Goal: Information Seeking & Learning: Learn about a topic

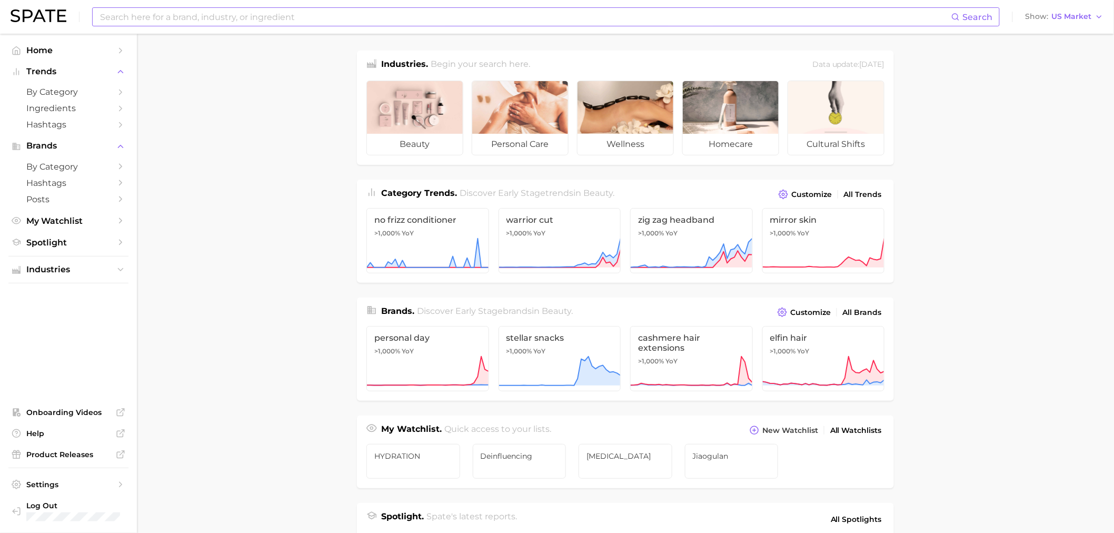
click at [332, 8] on input at bounding box center [525, 17] width 853 height 18
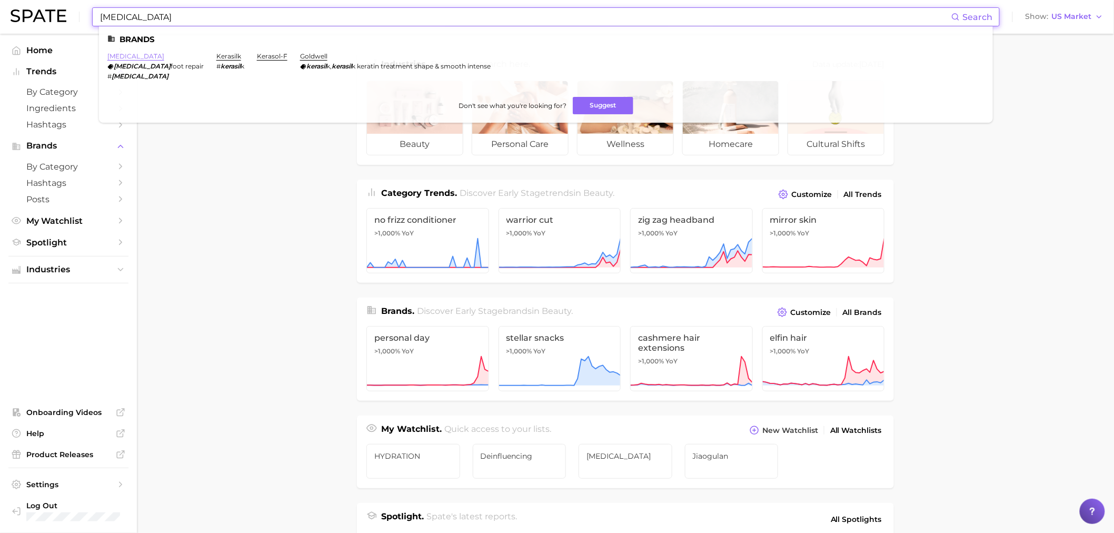
type input "[MEDICAL_DATA]"
click at [110, 54] on link "[MEDICAL_DATA]" at bounding box center [135, 56] width 57 height 8
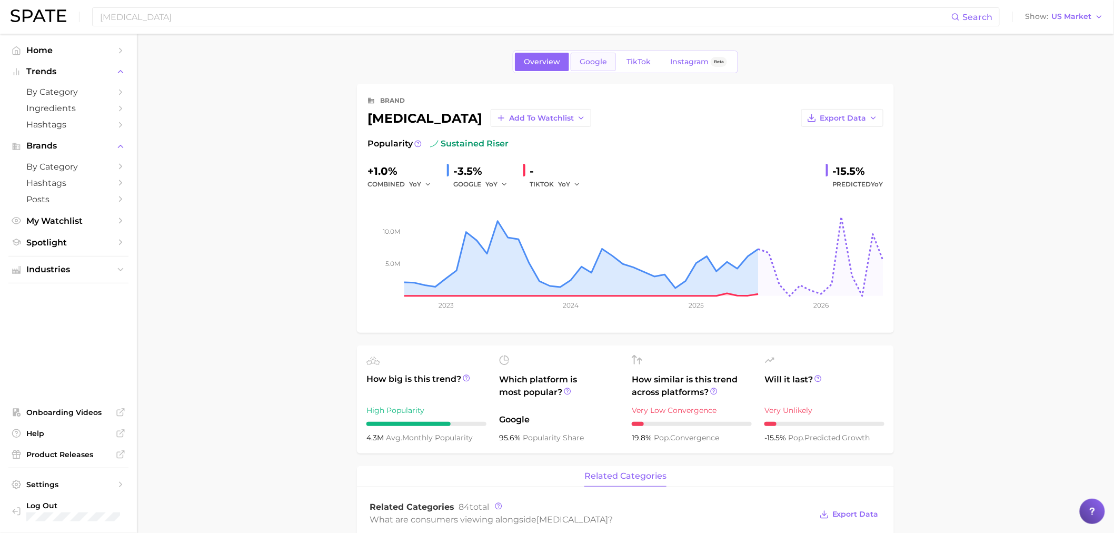
click at [590, 66] on link "Google" at bounding box center [593, 62] width 45 height 18
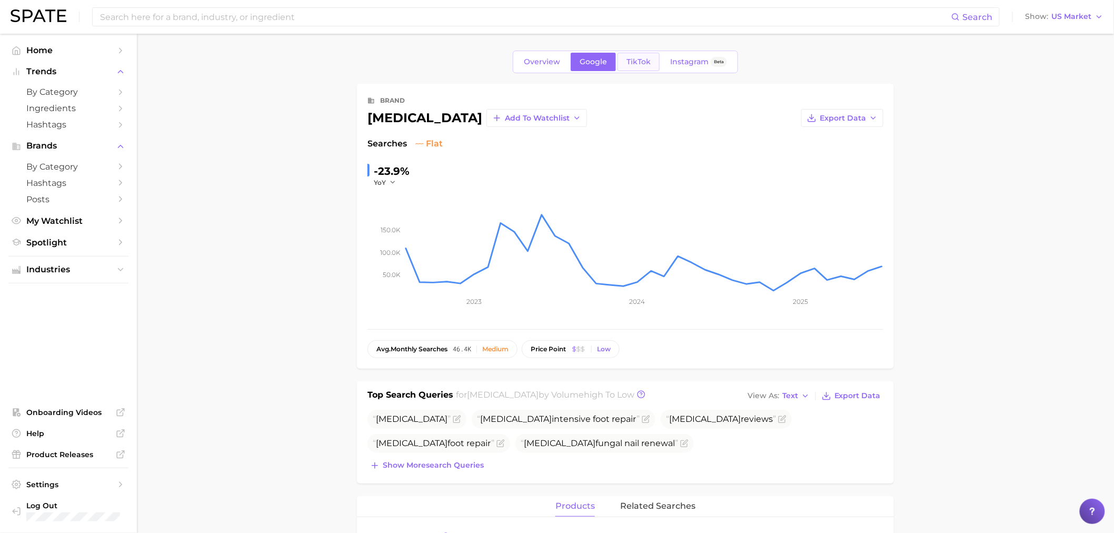
click at [627, 67] on link "TikTok" at bounding box center [639, 62] width 42 height 18
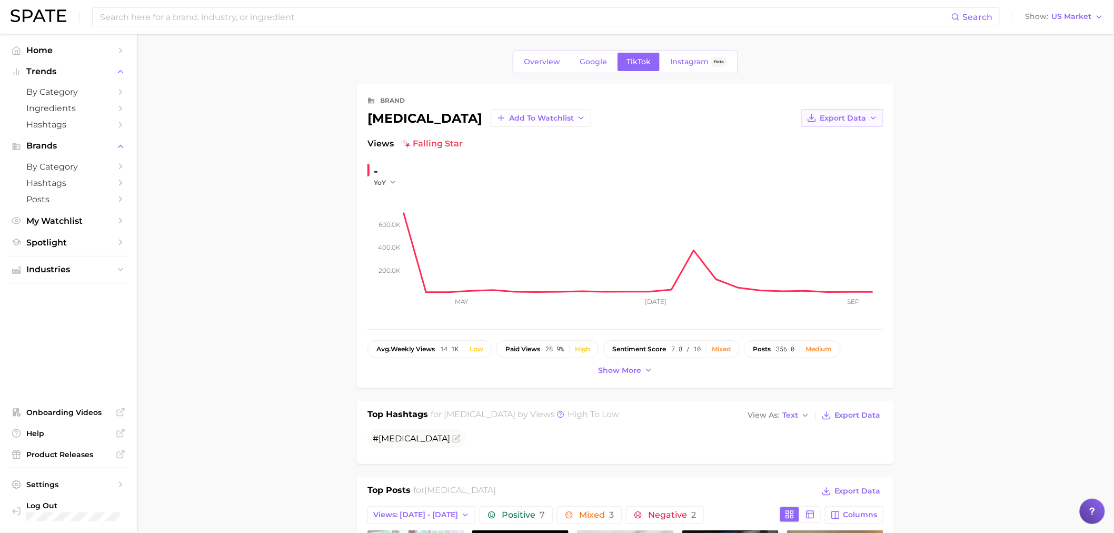
click at [865, 118] on span "Export Data" at bounding box center [843, 118] width 46 height 9
click at [824, 138] on span "Time Series CSV" at bounding box center [817, 137] width 62 height 9
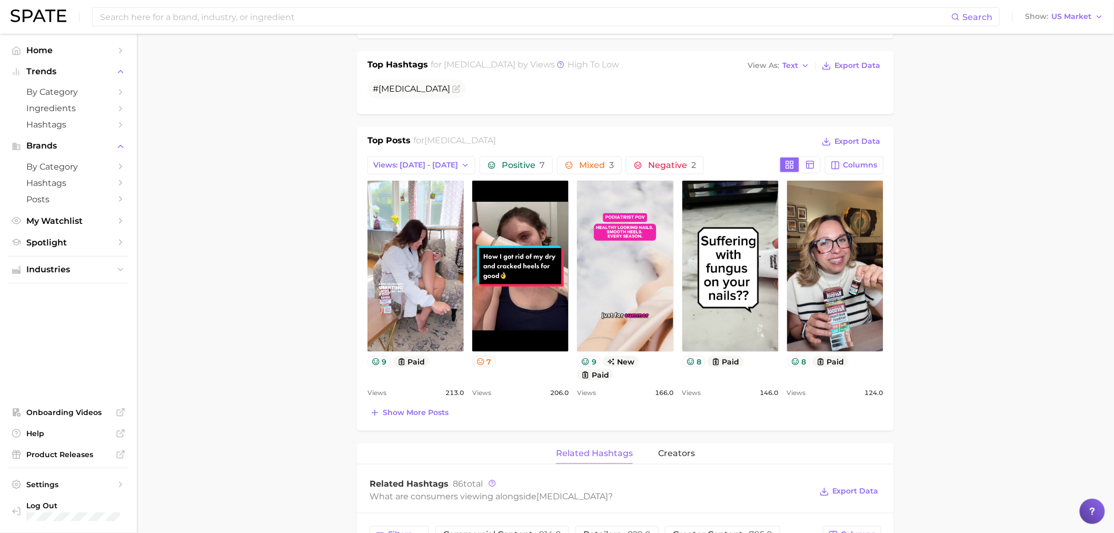
scroll to position [351, 0]
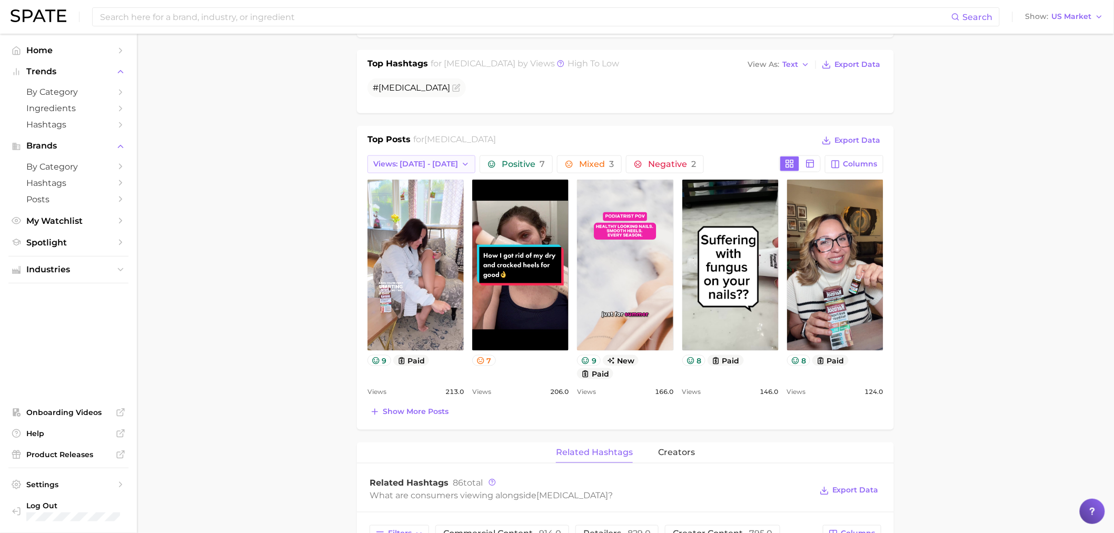
click at [453, 158] on button "Views: Aug 31 - Sep 7" at bounding box center [422, 164] width 108 height 18
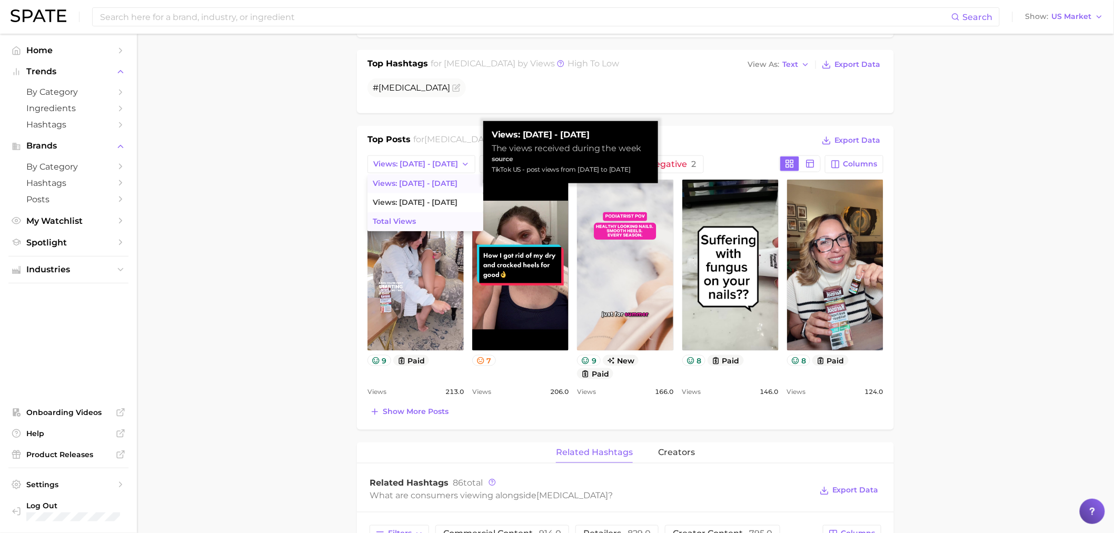
click at [444, 213] on button "Total Views" at bounding box center [426, 221] width 116 height 19
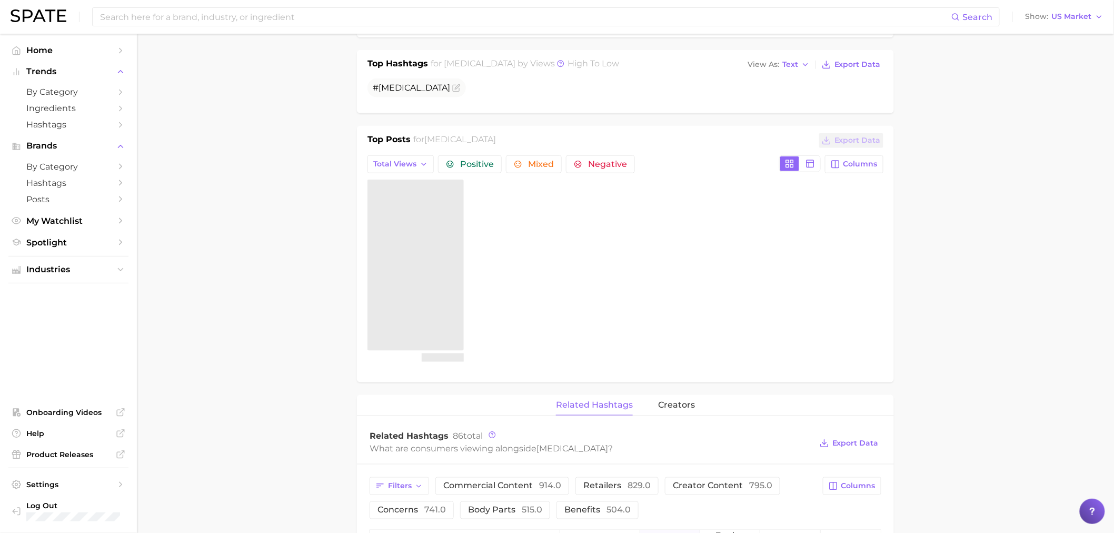
click at [283, 278] on main "Overview Google TikTok Instagram Beta brand kerasal Add to Watchlist Export Dat…" at bounding box center [625, 405] width 977 height 1445
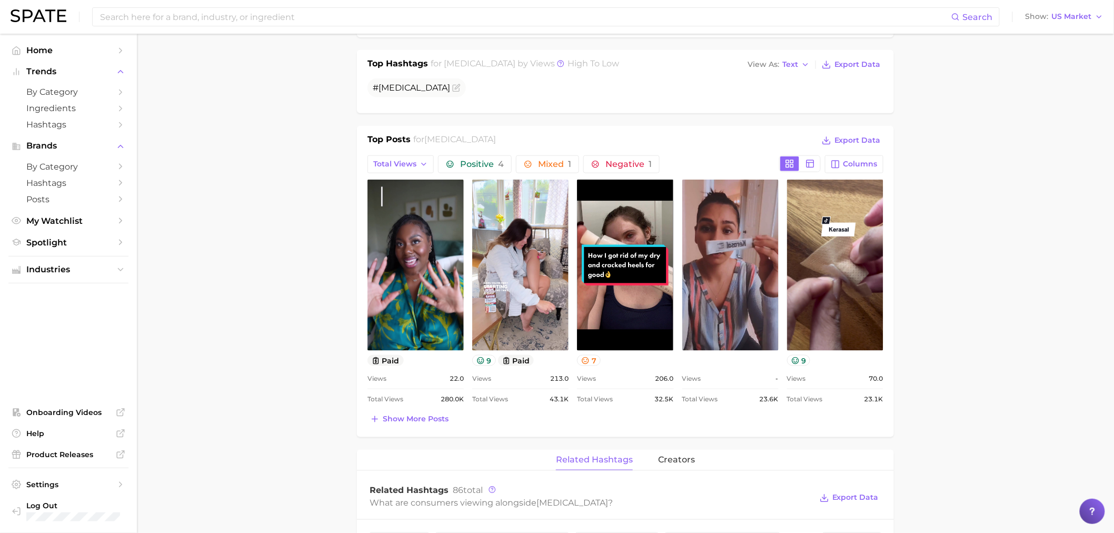
scroll to position [0, 0]
click at [444, 423] on span "Show more posts" at bounding box center [416, 418] width 66 height 9
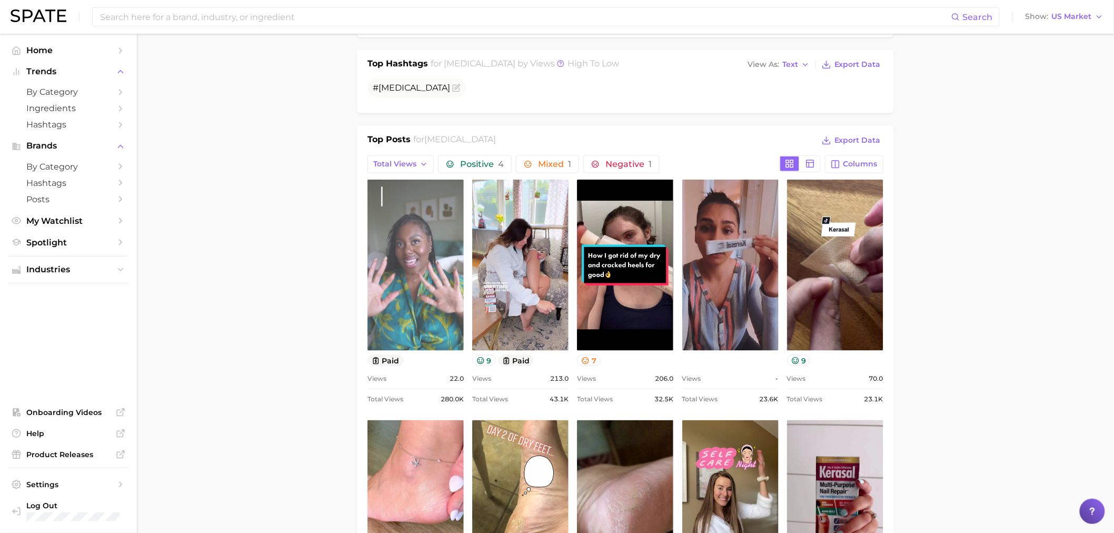
click at [388, 262] on link "view post on TikTok" at bounding box center [416, 265] width 96 height 171
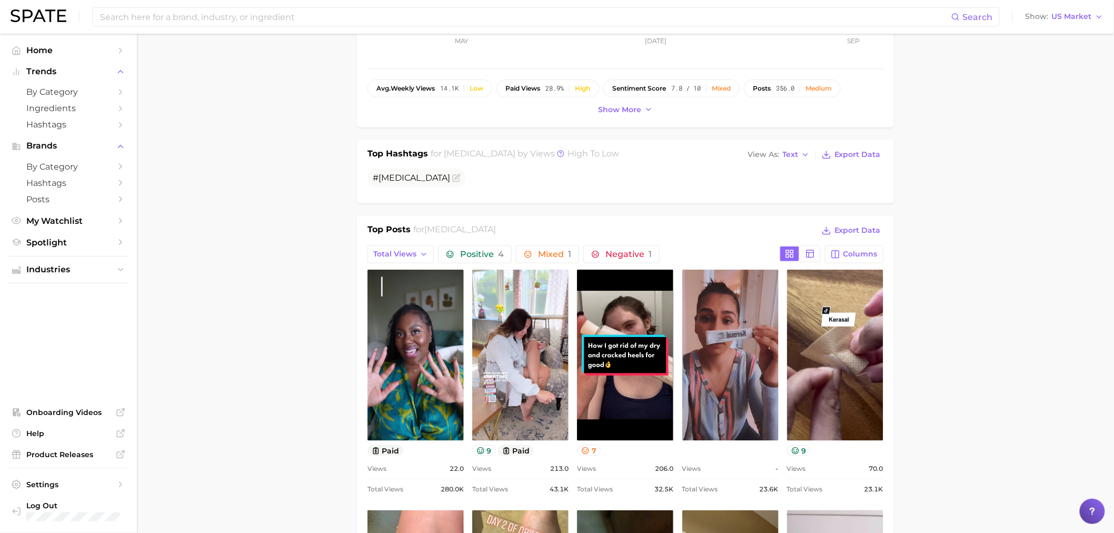
scroll to position [234, 0]
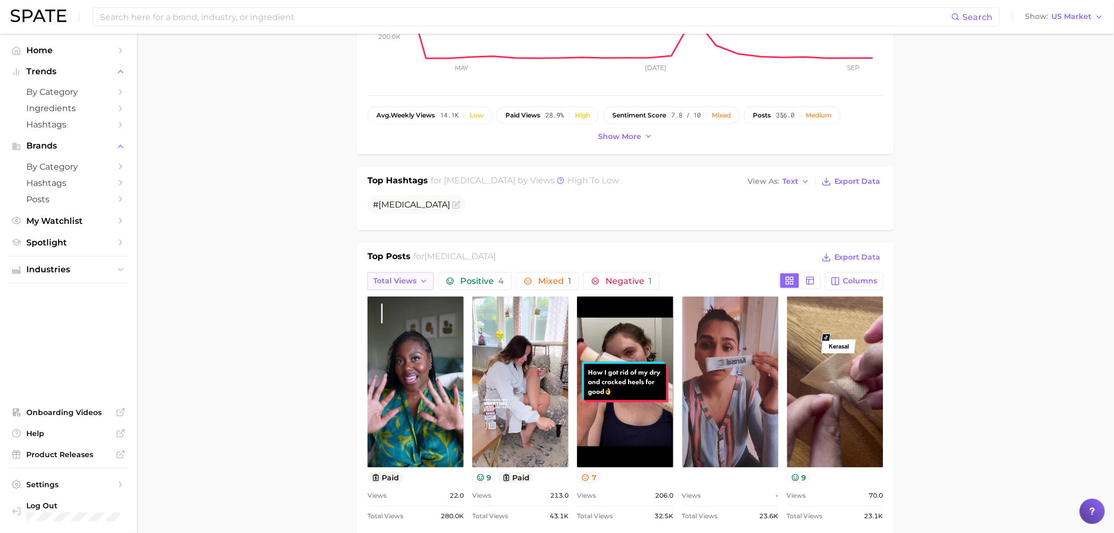
click at [392, 282] on span "Total Views" at bounding box center [394, 280] width 43 height 9
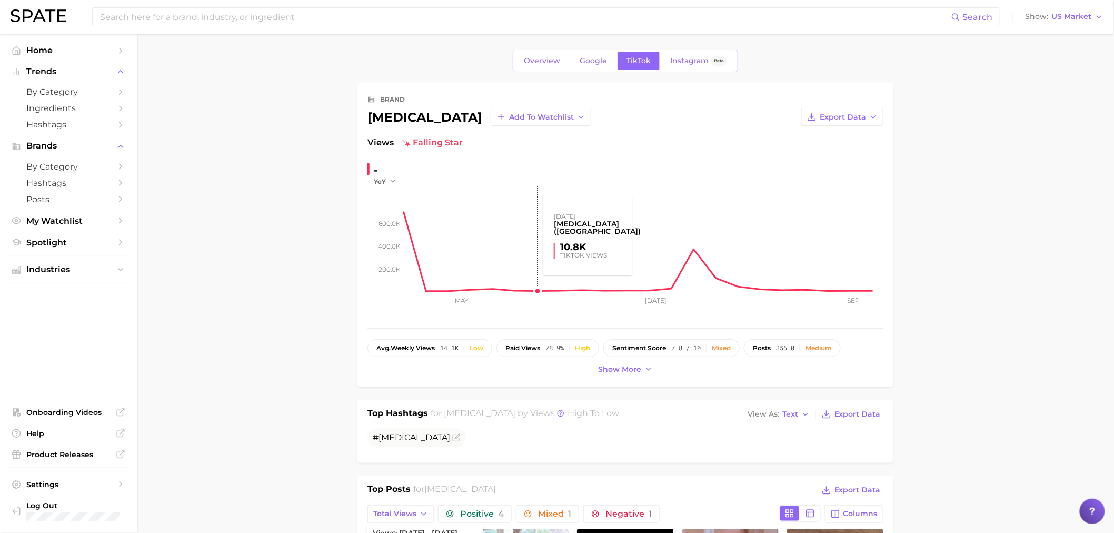
scroll to position [0, 0]
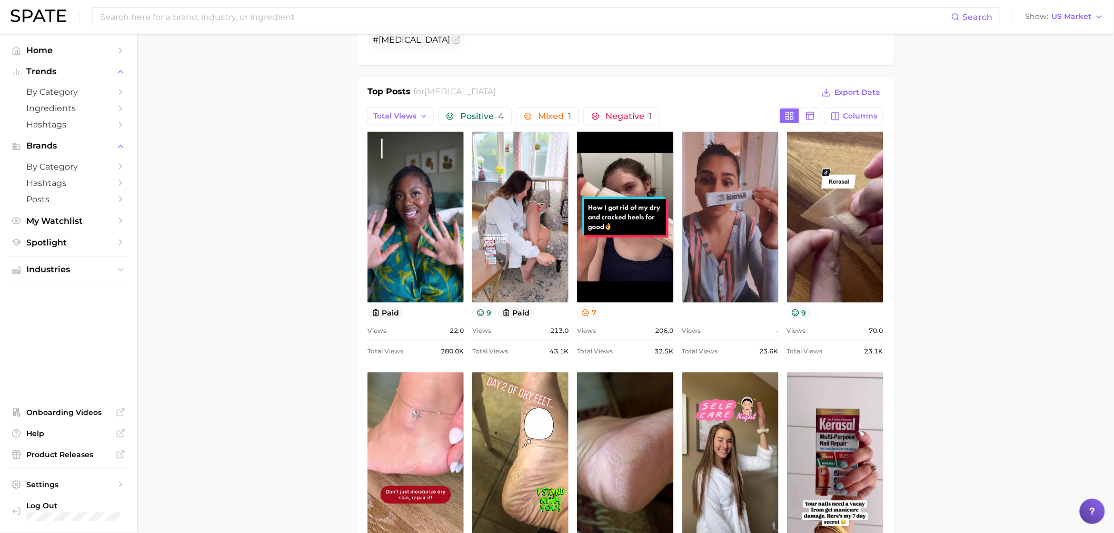
scroll to position [409, 0]
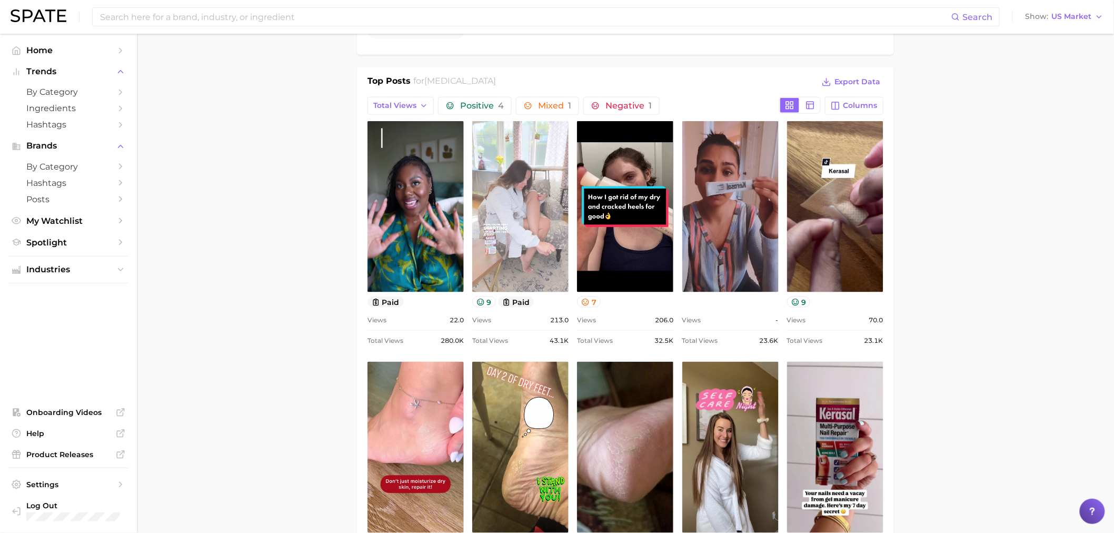
click at [544, 219] on link "view post on TikTok" at bounding box center [520, 206] width 96 height 171
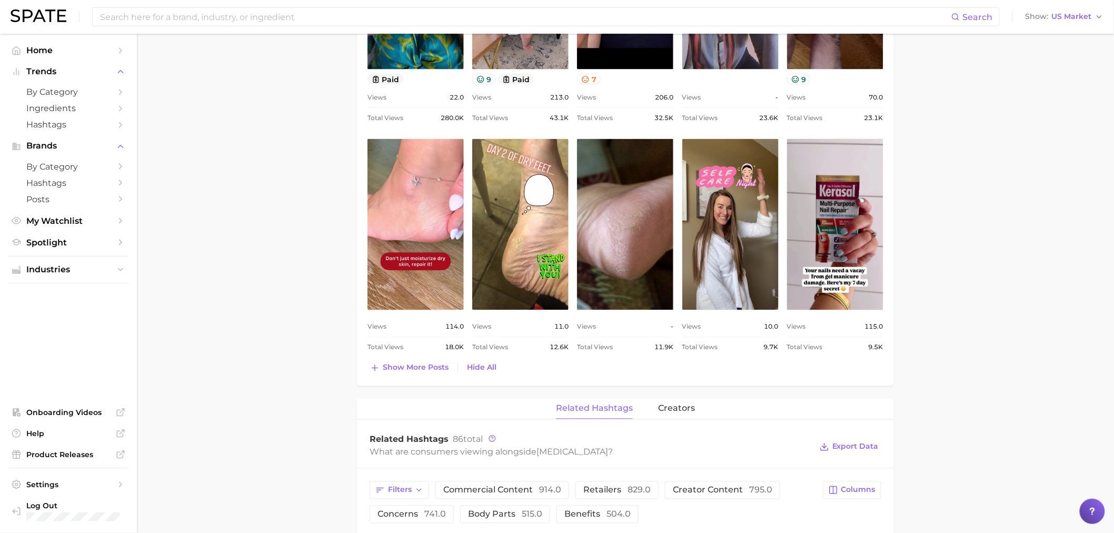
scroll to position [644, 0]
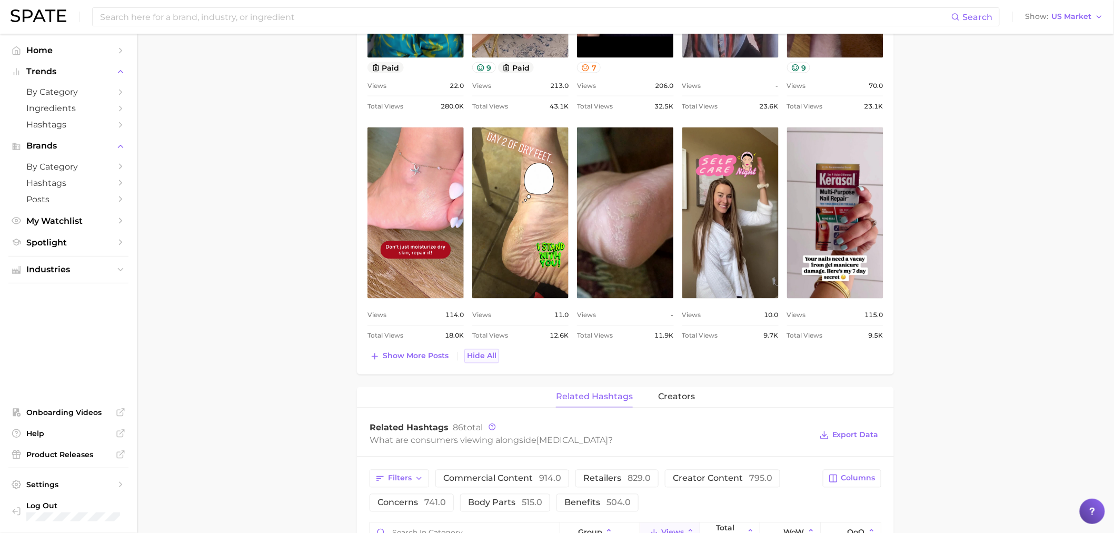
click at [465, 359] on button "Hide All" at bounding box center [482, 356] width 35 height 14
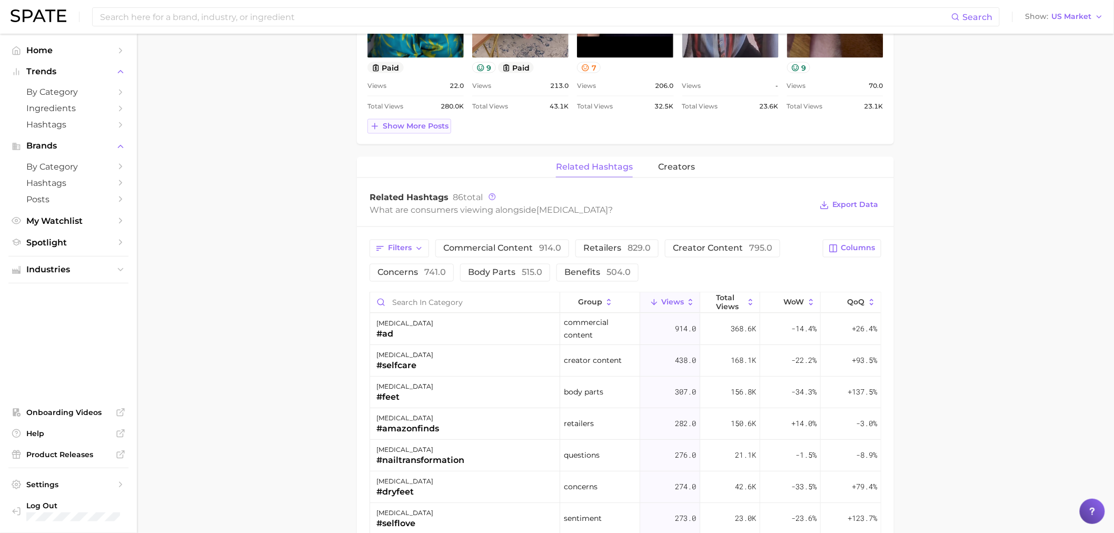
click at [406, 120] on button "Show more posts" at bounding box center [410, 126] width 84 height 15
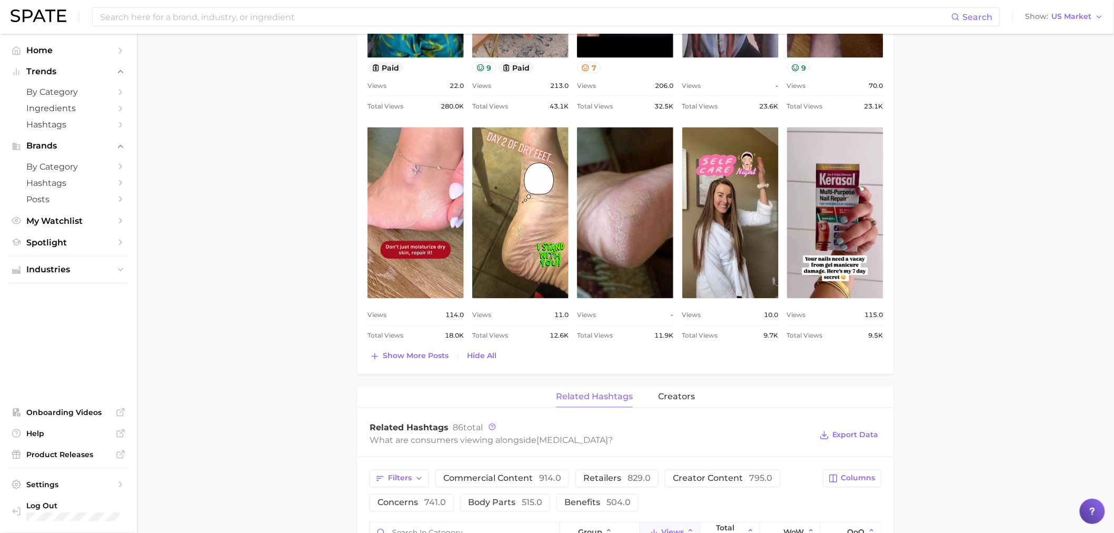
scroll to position [0, 0]
click at [403, 368] on div "Top Posts for kerasal Export Data Total Views Positive 4 Mixed 1 Negative 1 Col…" at bounding box center [625, 103] width 537 height 541
click at [398, 359] on span "Show more posts" at bounding box center [416, 356] width 66 height 9
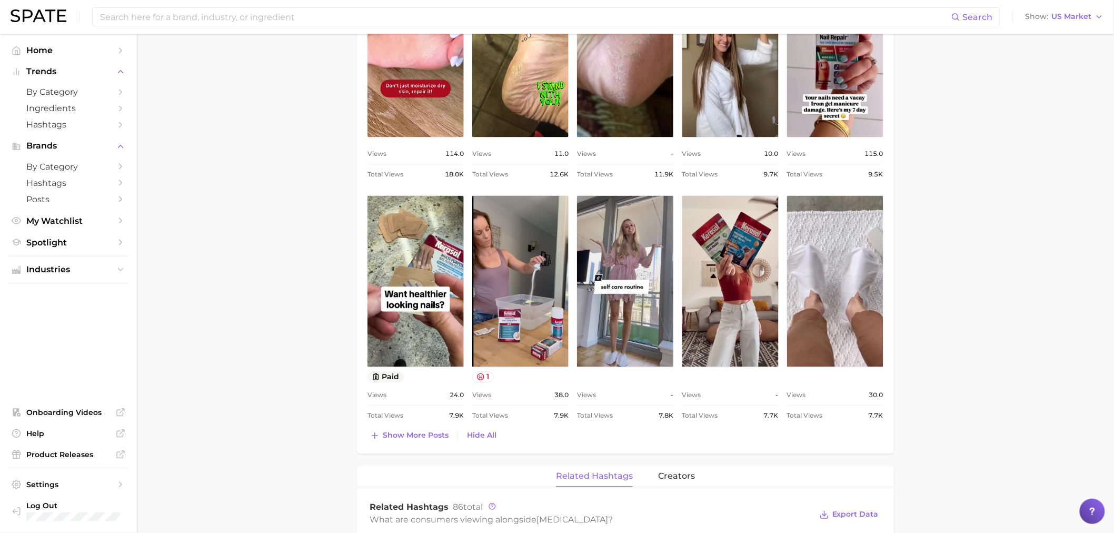
scroll to position [819, 0]
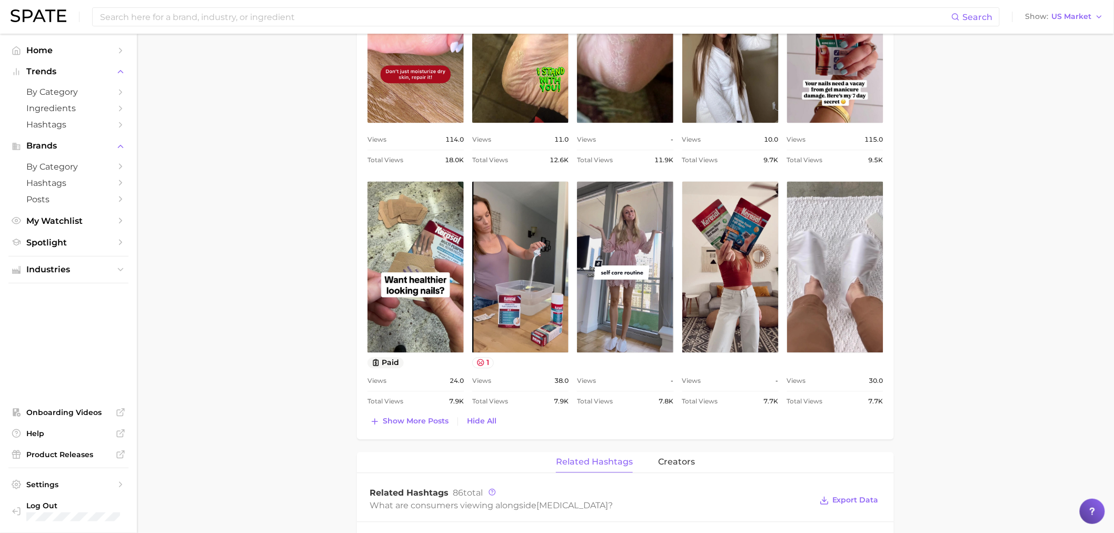
click at [409, 413] on div "Top Posts for kerasal Export Data Total Views Positive 4 Mixed 1 Negative 1 Col…" at bounding box center [626, 47] width 516 height 764
click at [412, 420] on span "Show more posts" at bounding box center [416, 421] width 66 height 9
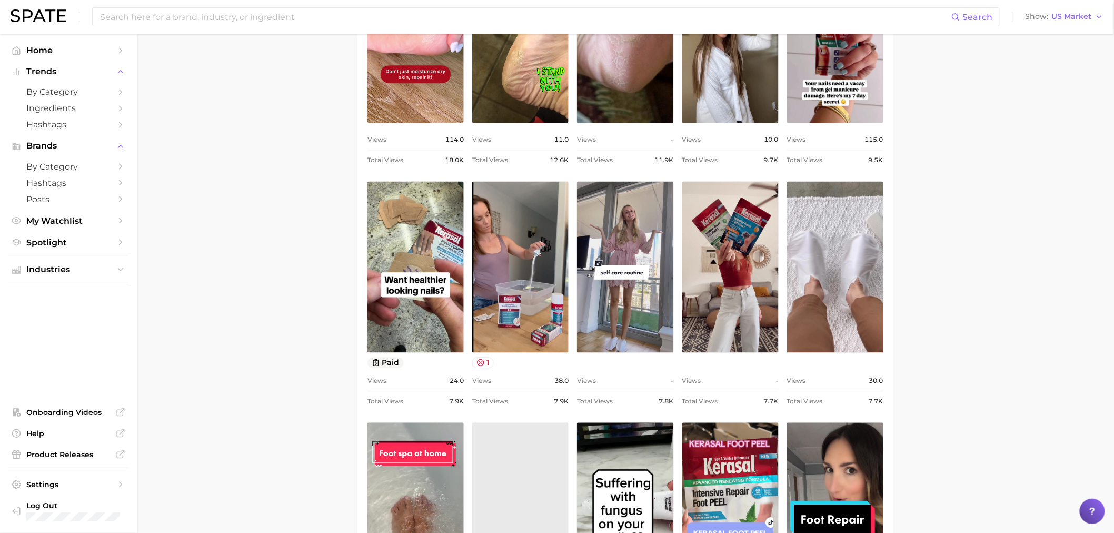
scroll to position [0, 0]
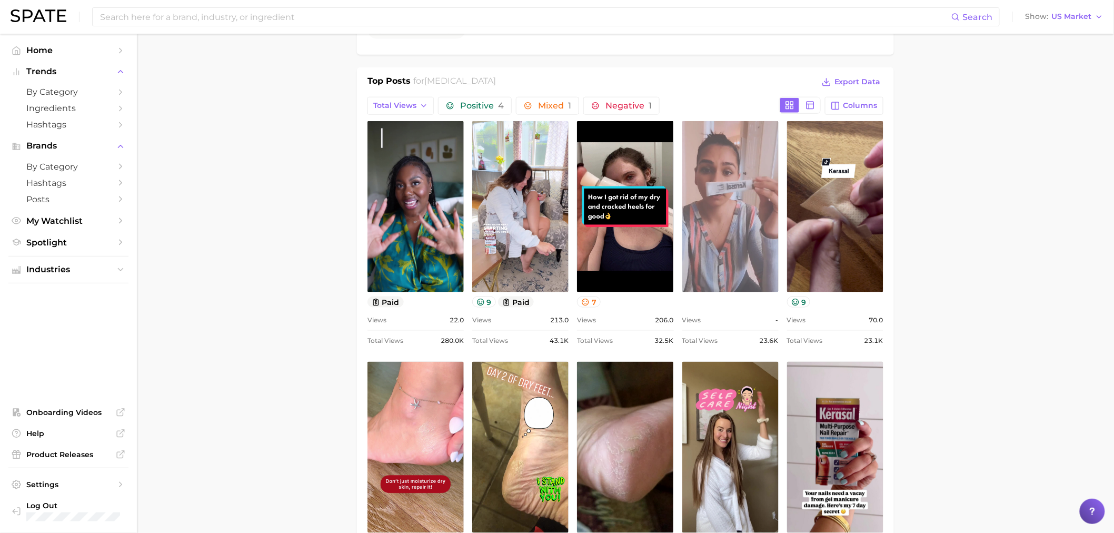
click at [715, 248] on link "view post on TikTok" at bounding box center [731, 206] width 96 height 171
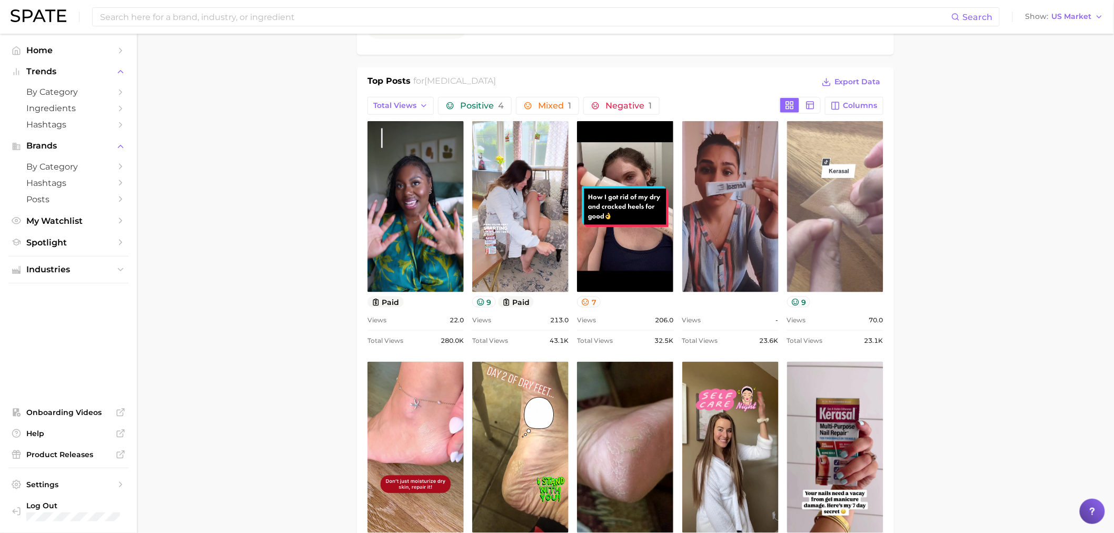
click at [799, 192] on link "view post on TikTok" at bounding box center [835, 206] width 96 height 171
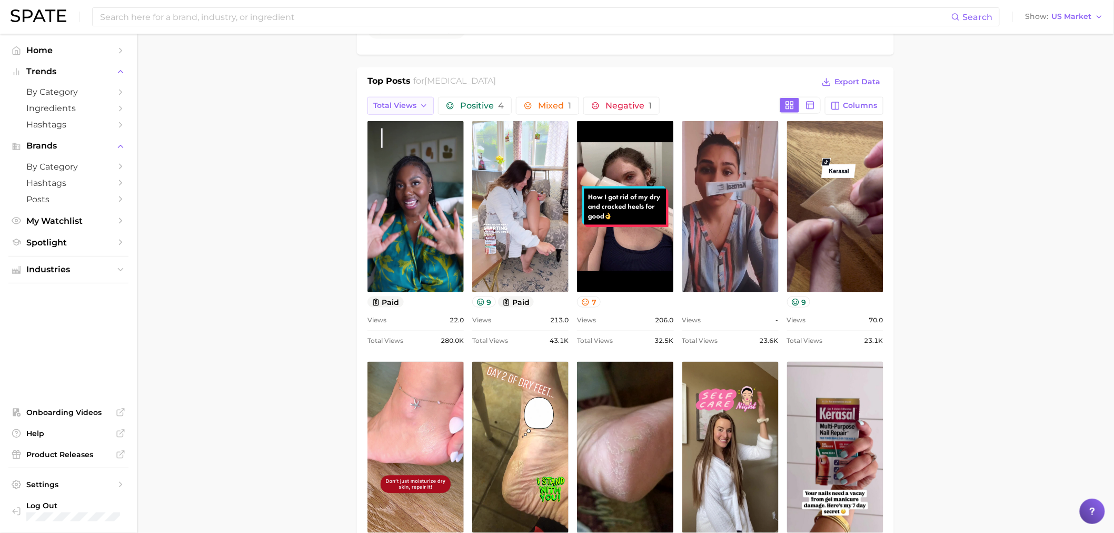
click at [430, 106] on button "Total Views" at bounding box center [401, 106] width 66 height 18
click at [421, 149] on span "Views: Aug 24 - 31" at bounding box center [415, 144] width 85 height 9
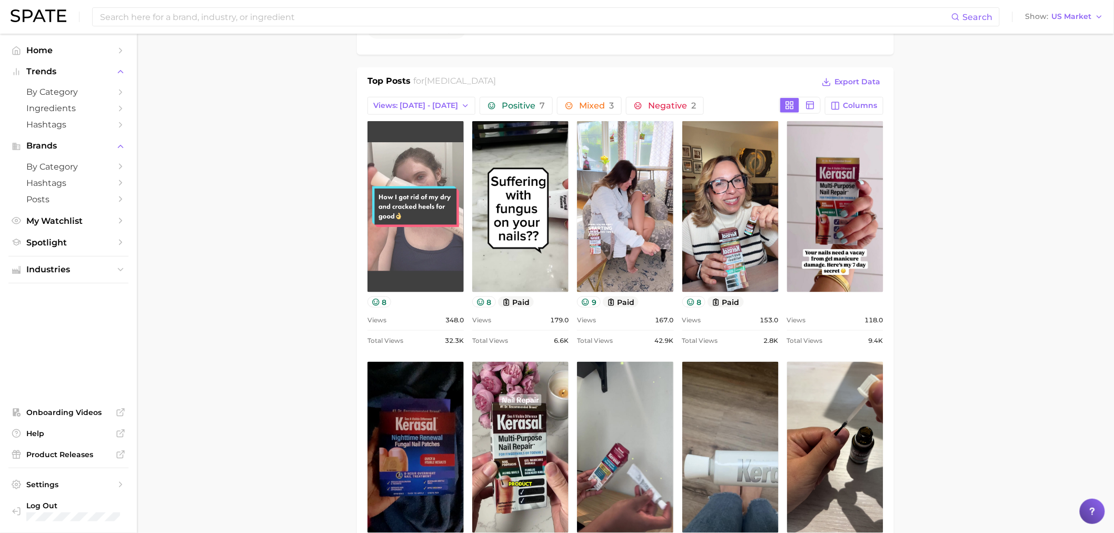
click at [417, 199] on link "view post on TikTok" at bounding box center [416, 206] width 96 height 171
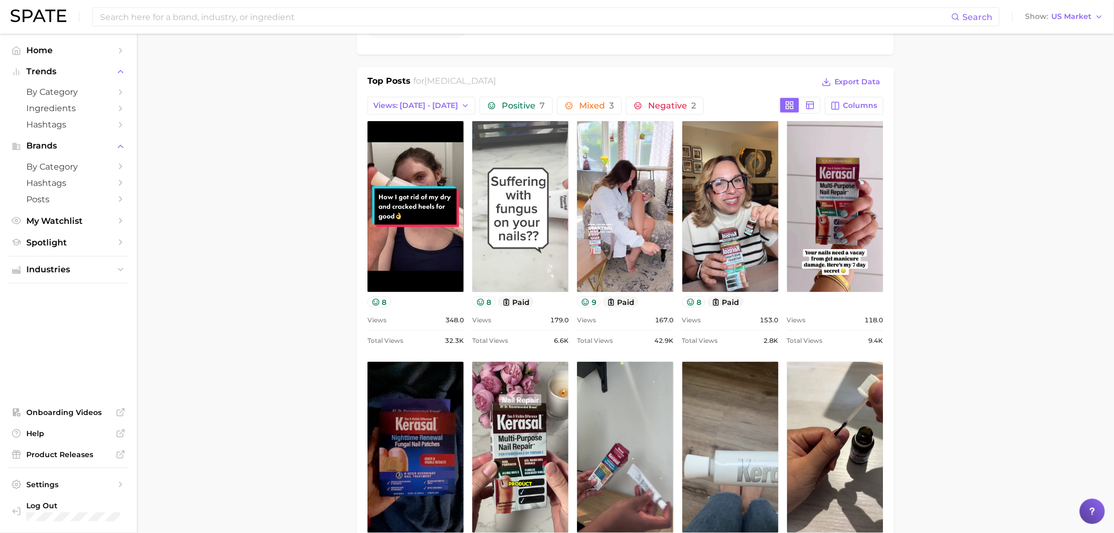
click at [528, 194] on link "view post on TikTok" at bounding box center [520, 206] width 96 height 171
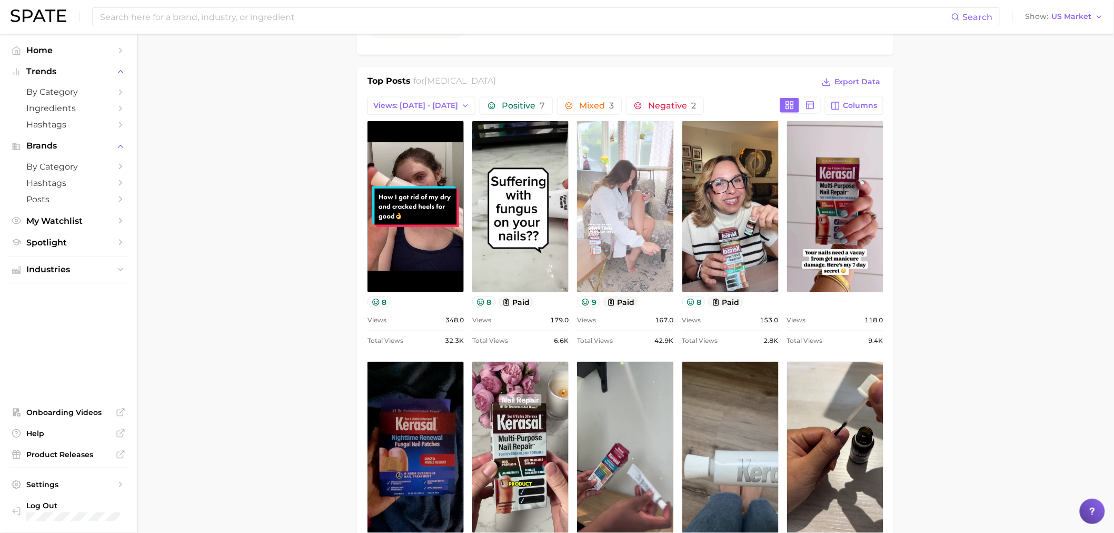
click at [620, 185] on link "view post on TikTok" at bounding box center [625, 206] width 96 height 171
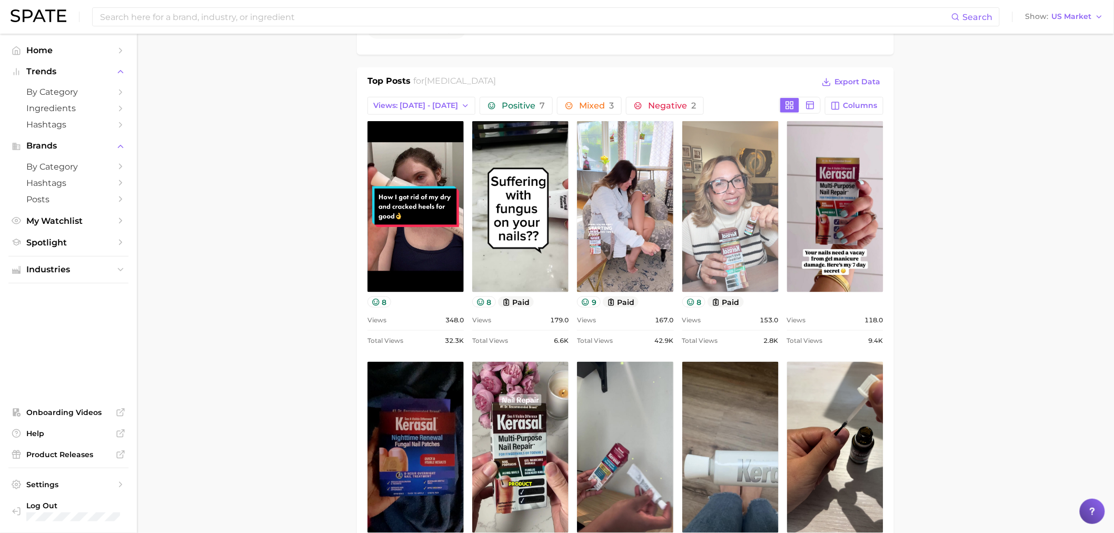
click at [753, 209] on link "view post on TikTok" at bounding box center [731, 206] width 96 height 171
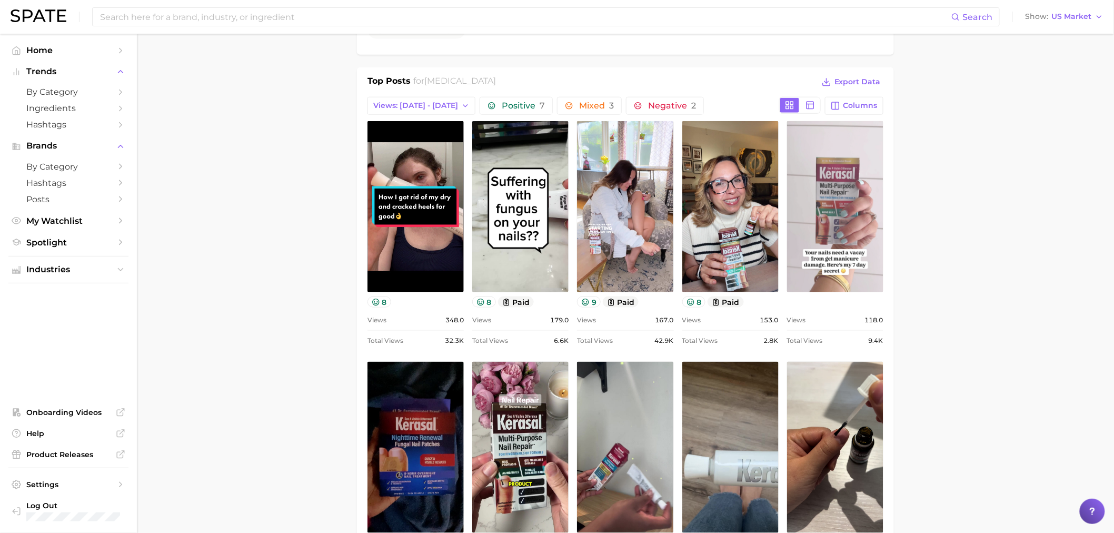
click at [852, 211] on link "view post on TikTok" at bounding box center [835, 206] width 96 height 171
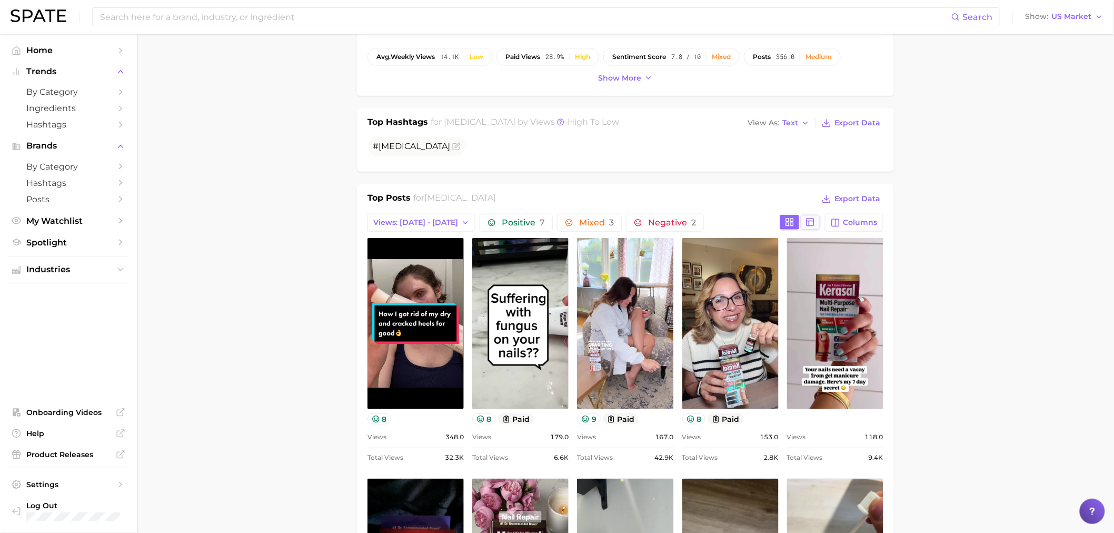
click at [811, 224] on icon at bounding box center [810, 222] width 9 height 9
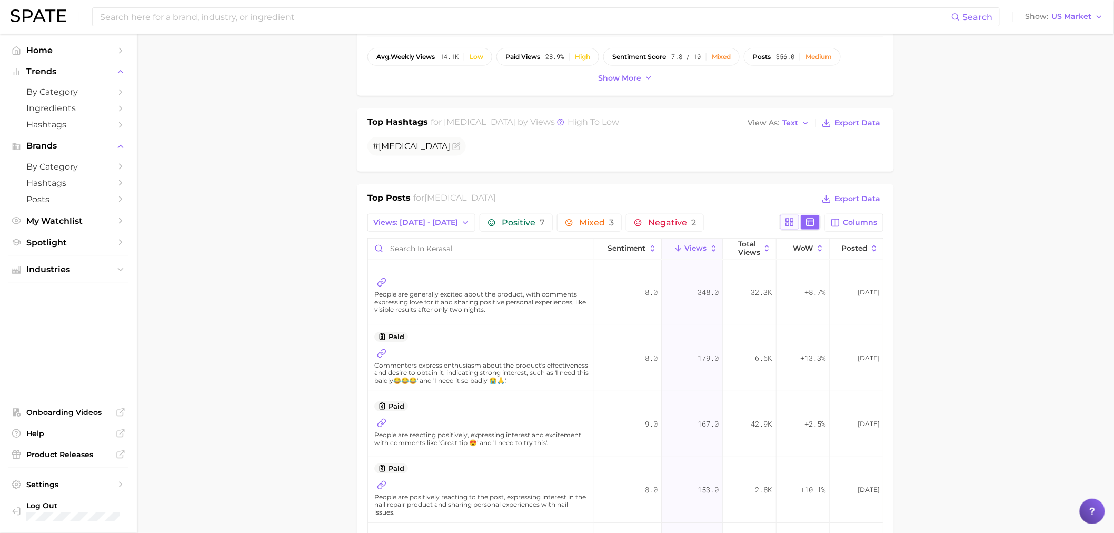
click at [781, 229] on button at bounding box center [789, 222] width 19 height 15
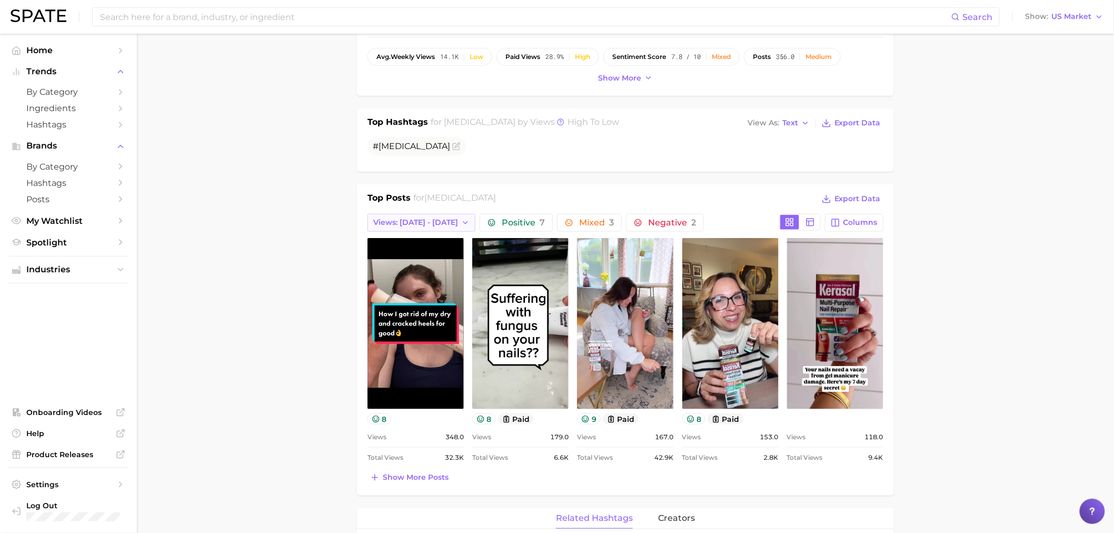
click at [403, 219] on span "Views: Aug 24 - 31" at bounding box center [415, 222] width 85 height 9
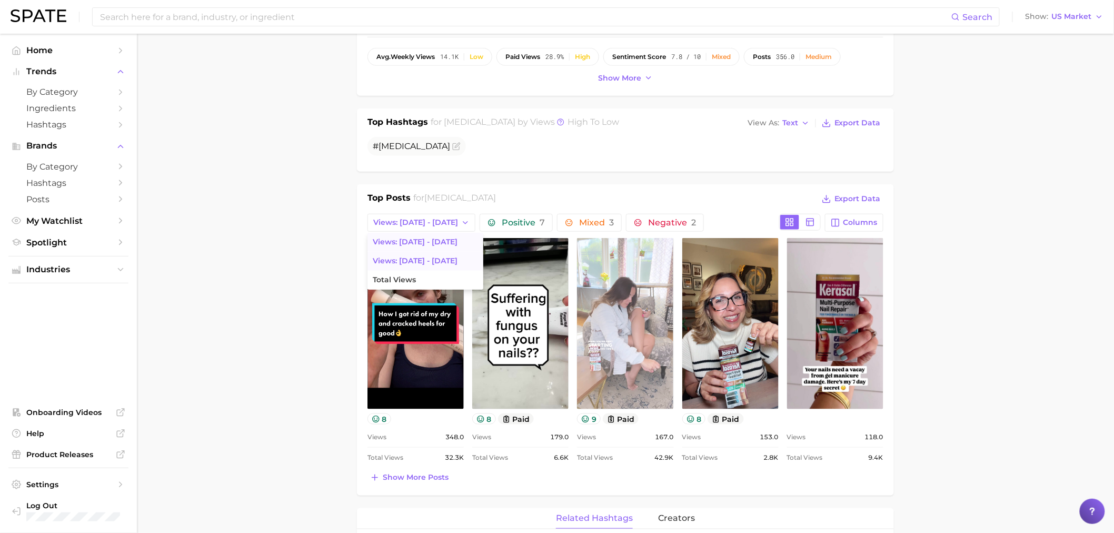
click at [420, 246] on span "Views: Aug 31 - Sep 7" at bounding box center [415, 242] width 85 height 9
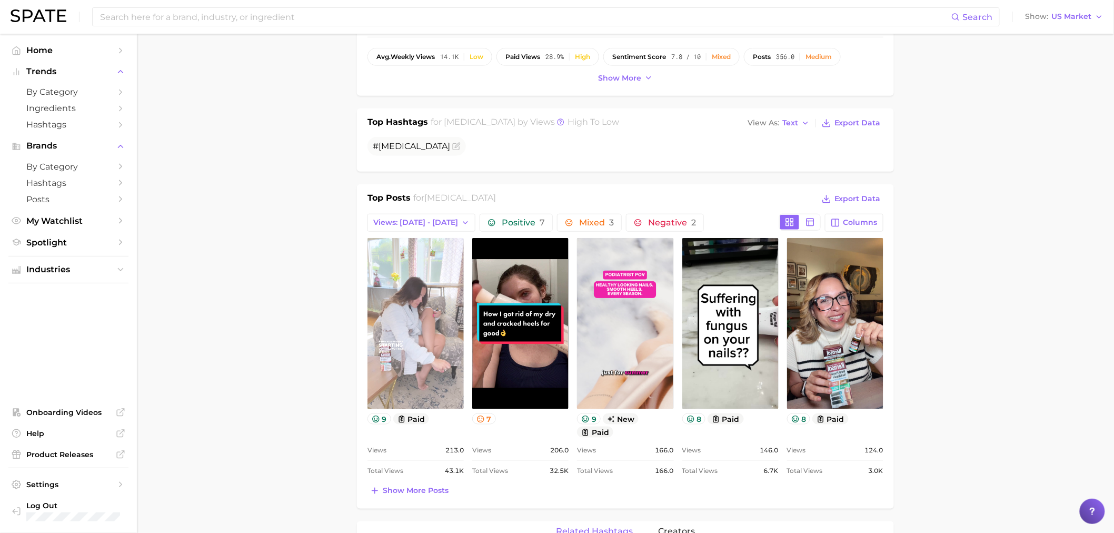
click at [444, 380] on link "view post on TikTok" at bounding box center [416, 323] width 96 height 171
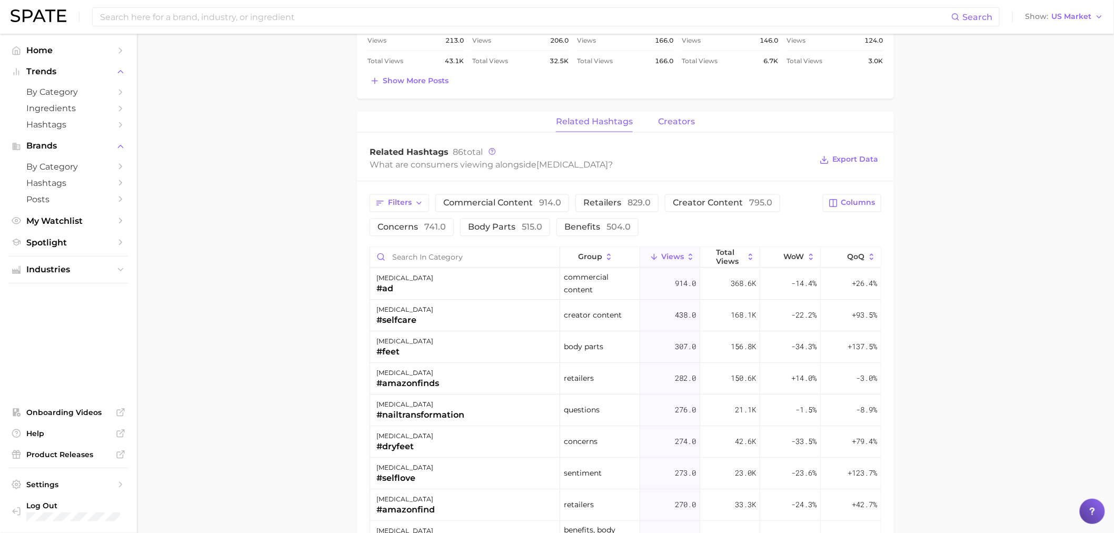
click at [683, 117] on span "creators" at bounding box center [676, 121] width 37 height 9
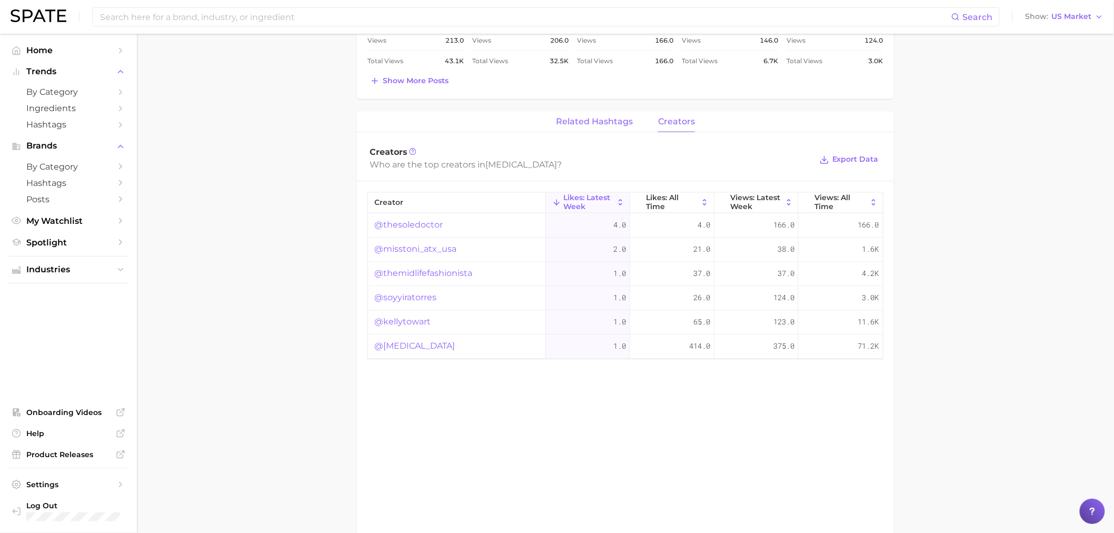
click at [611, 120] on span "related hashtags" at bounding box center [594, 121] width 77 height 9
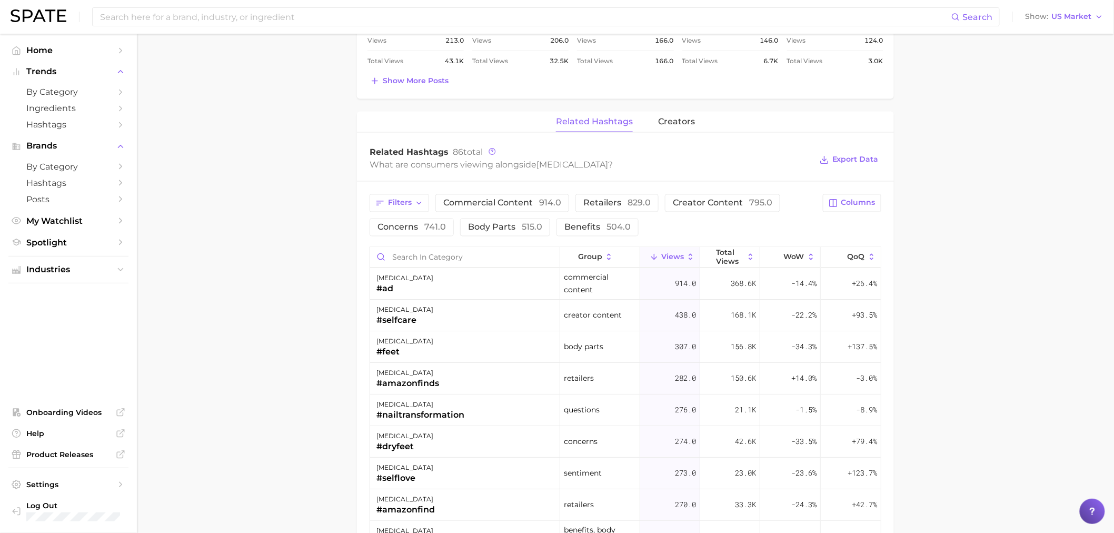
click at [611, 120] on span "related hashtags" at bounding box center [594, 121] width 77 height 9
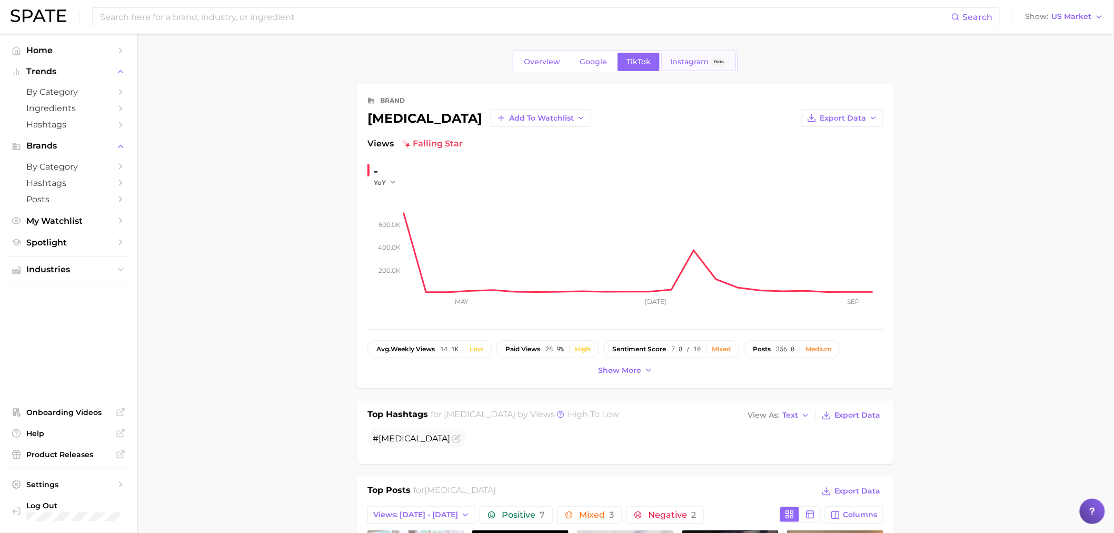
click at [691, 65] on span "Instagram" at bounding box center [689, 61] width 38 height 9
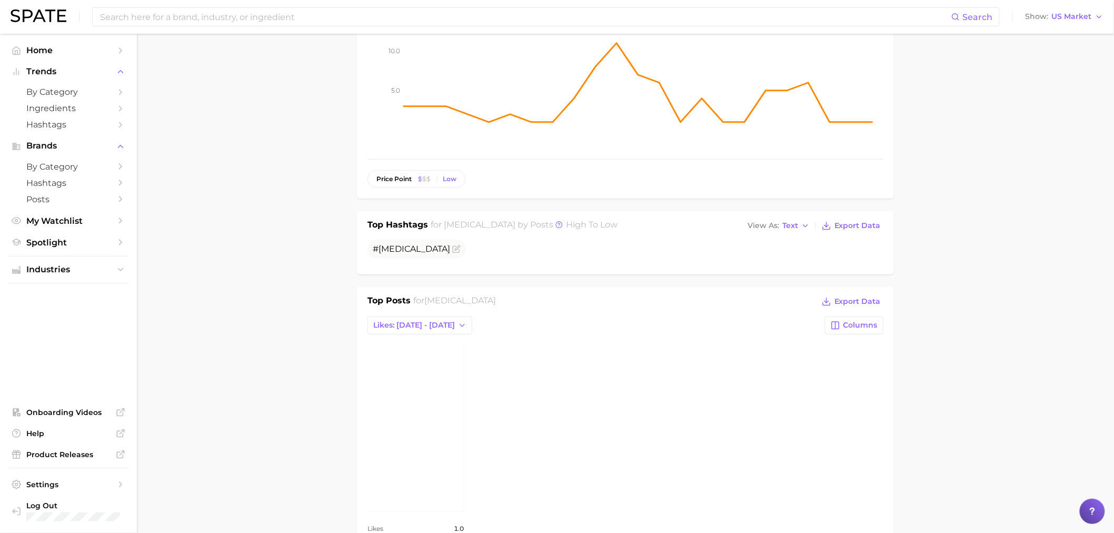
scroll to position [234, 0]
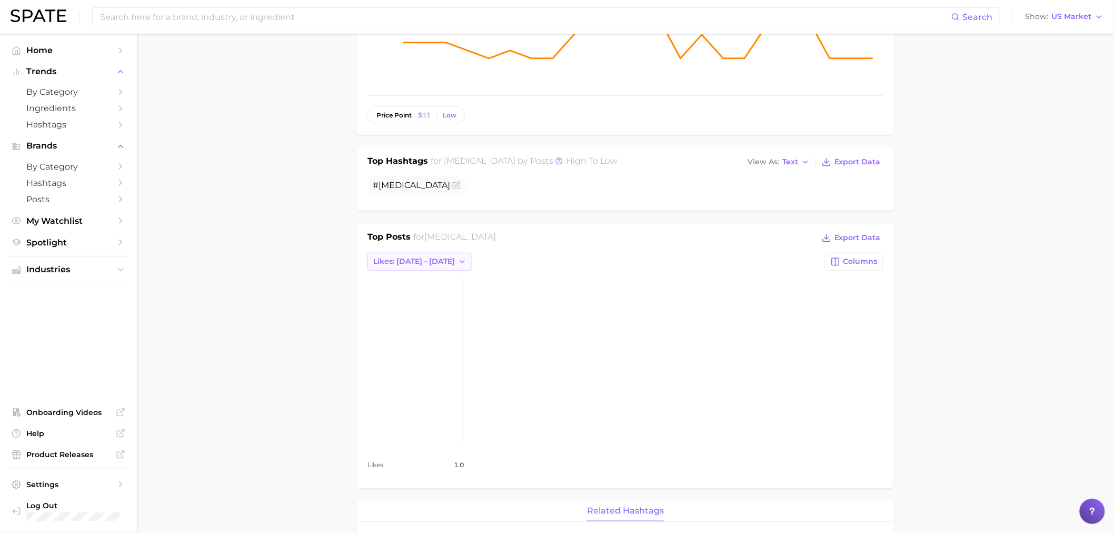
click at [395, 266] on button "Likes: Aug 31 - Sep 7" at bounding box center [420, 262] width 105 height 18
click at [409, 325] on button "Total Likes" at bounding box center [426, 319] width 116 height 19
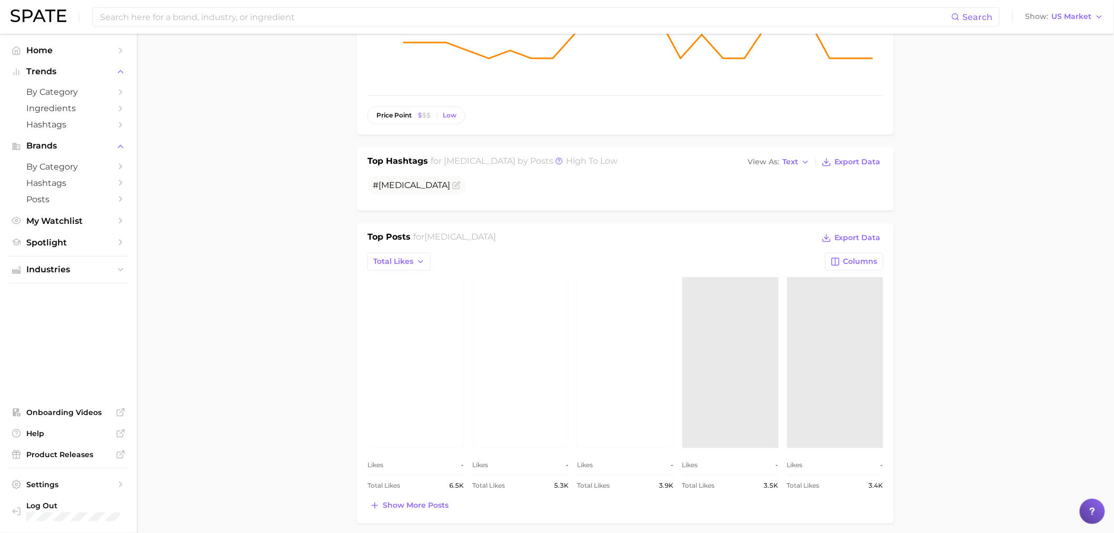
click at [253, 391] on main "Overview Google TikTok Instagram Beta brand kerasal Export Data Posts falling s…" at bounding box center [625, 535] width 977 height 1470
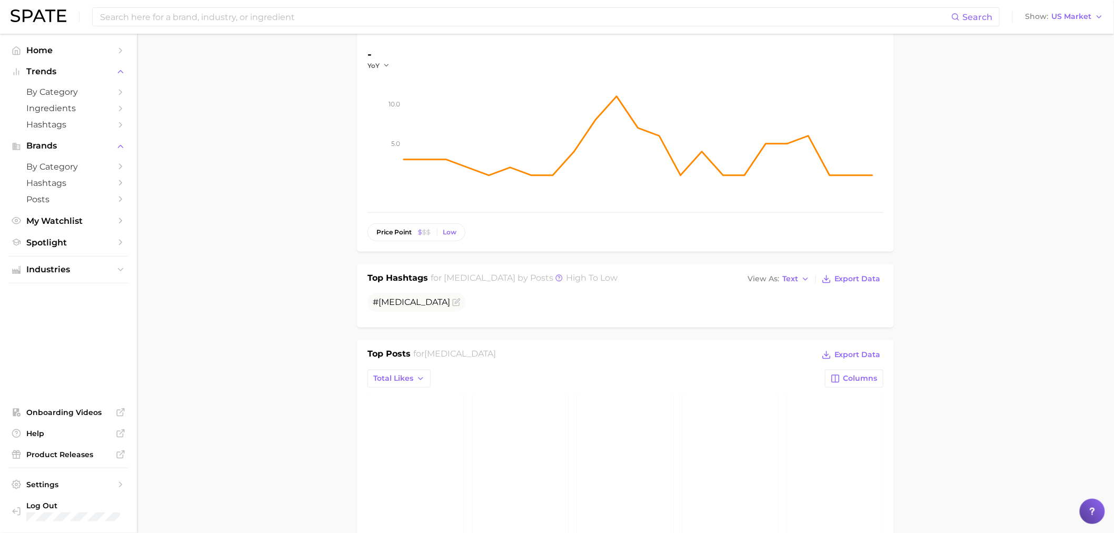
scroll to position [0, 0]
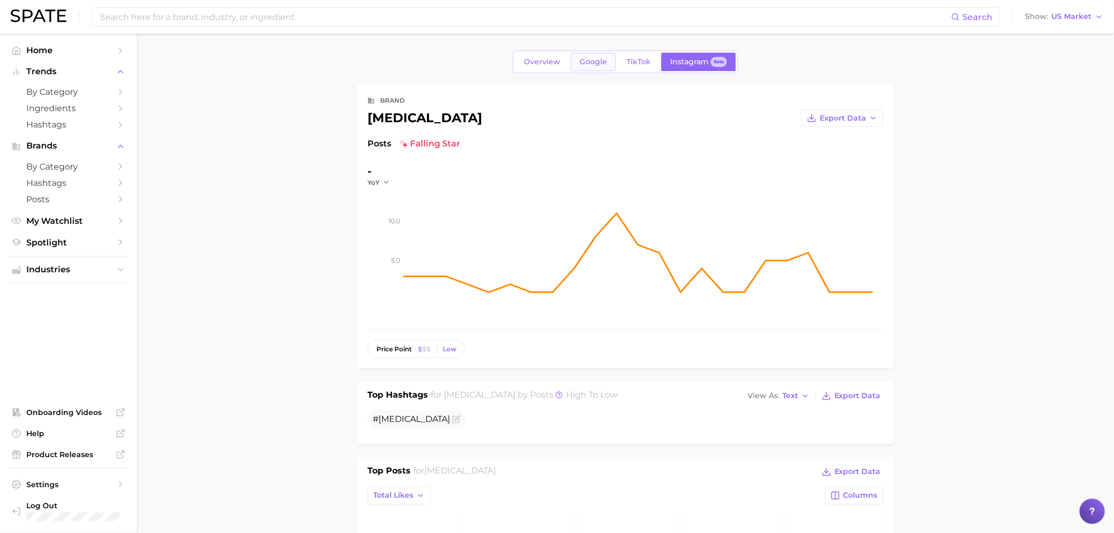
click at [600, 64] on span "Google" at bounding box center [593, 61] width 27 height 9
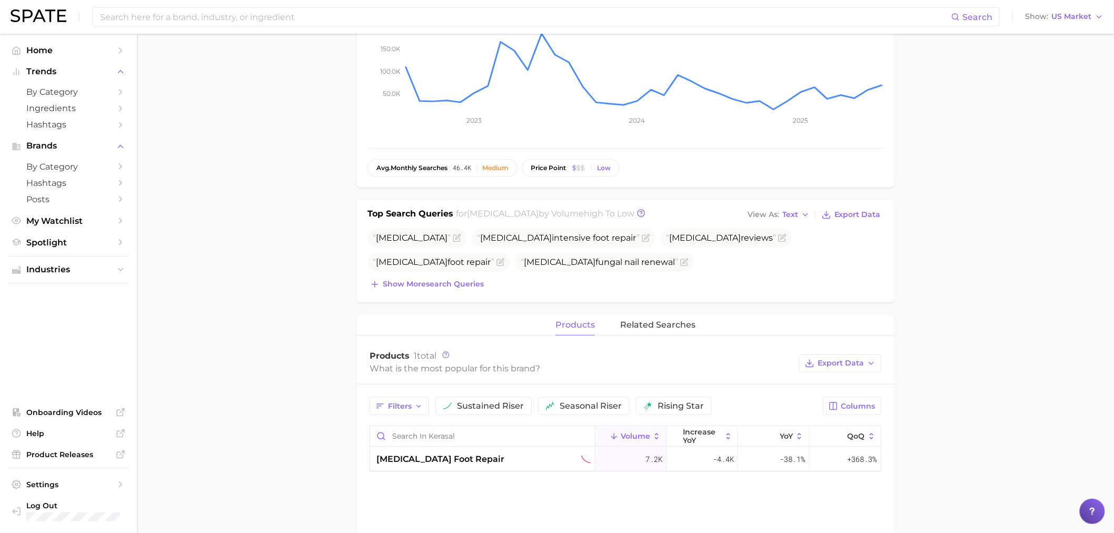
scroll to position [175, 0]
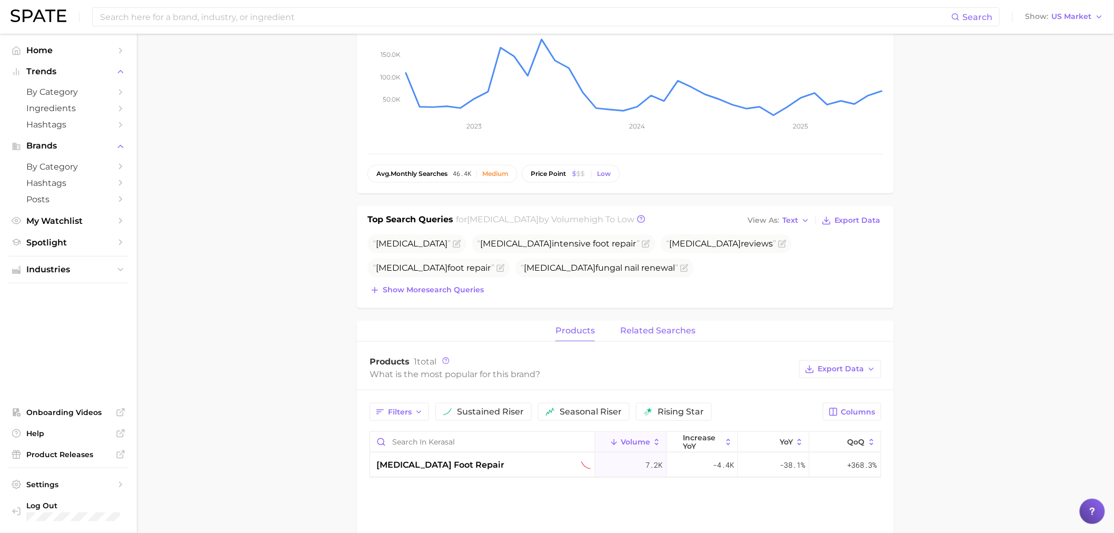
click at [647, 332] on span "related searches" at bounding box center [657, 330] width 75 height 9
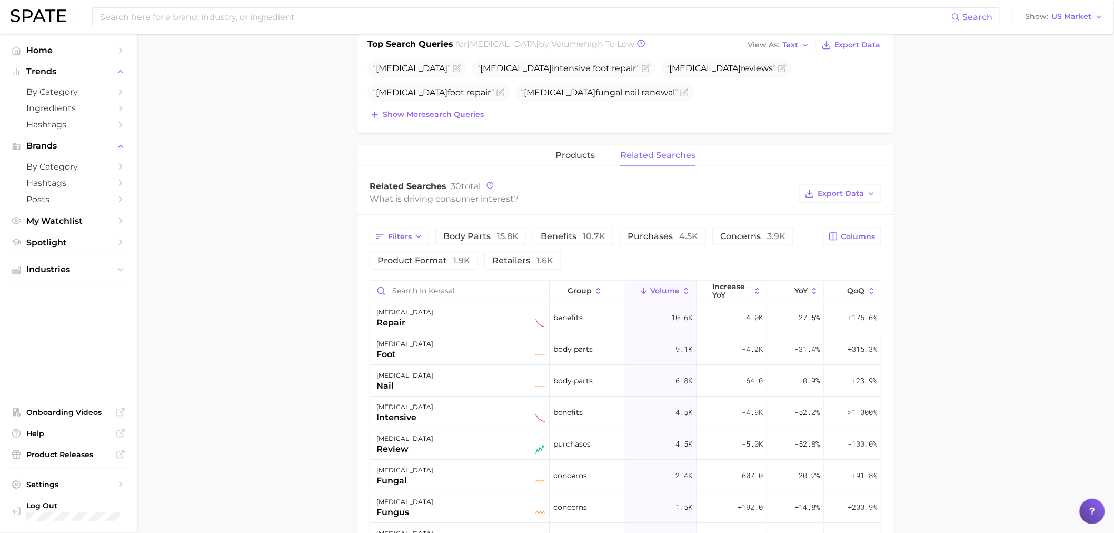
scroll to position [0, 0]
